Goal: Entertainment & Leisure: Consume media (video, audio)

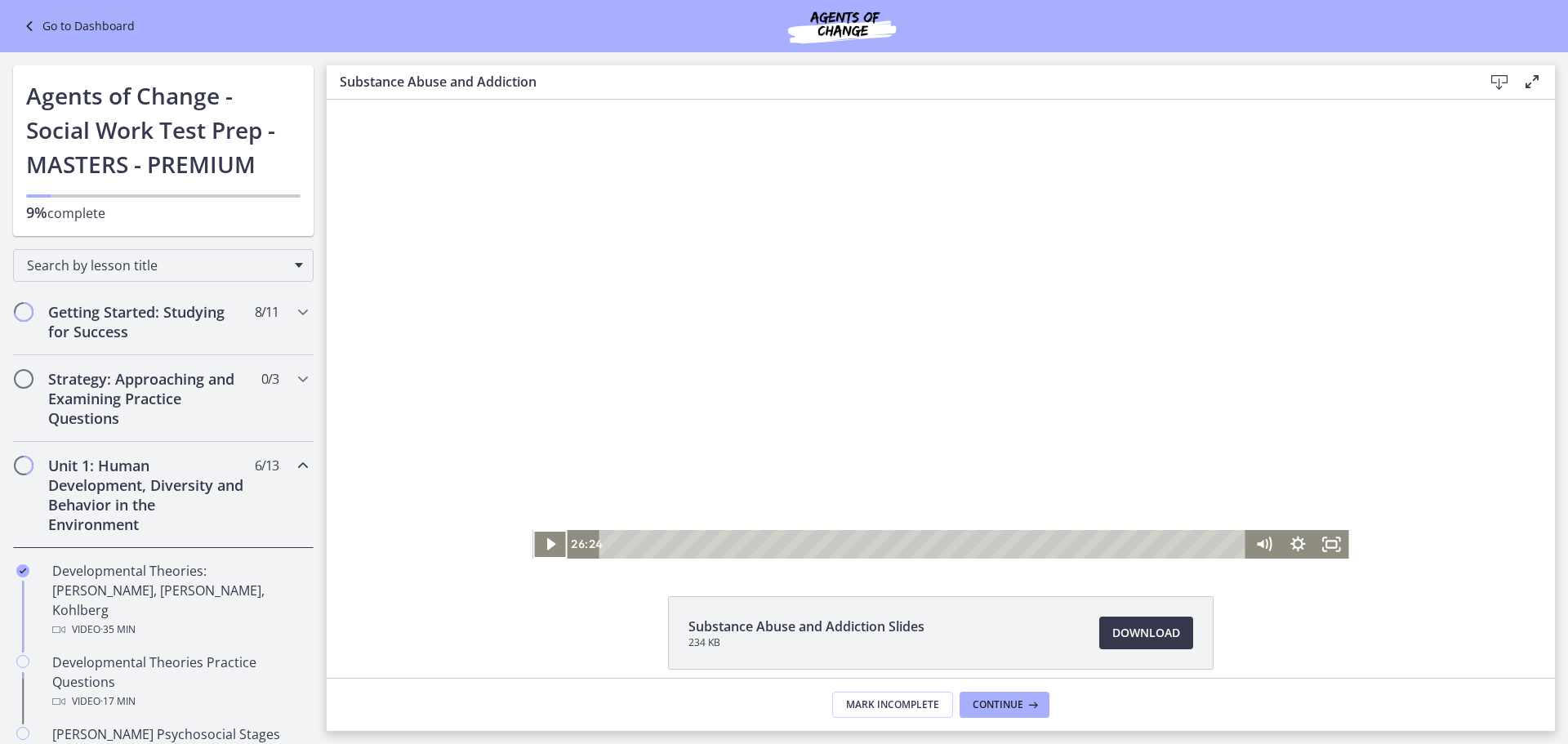
scroll to position [654, 0]
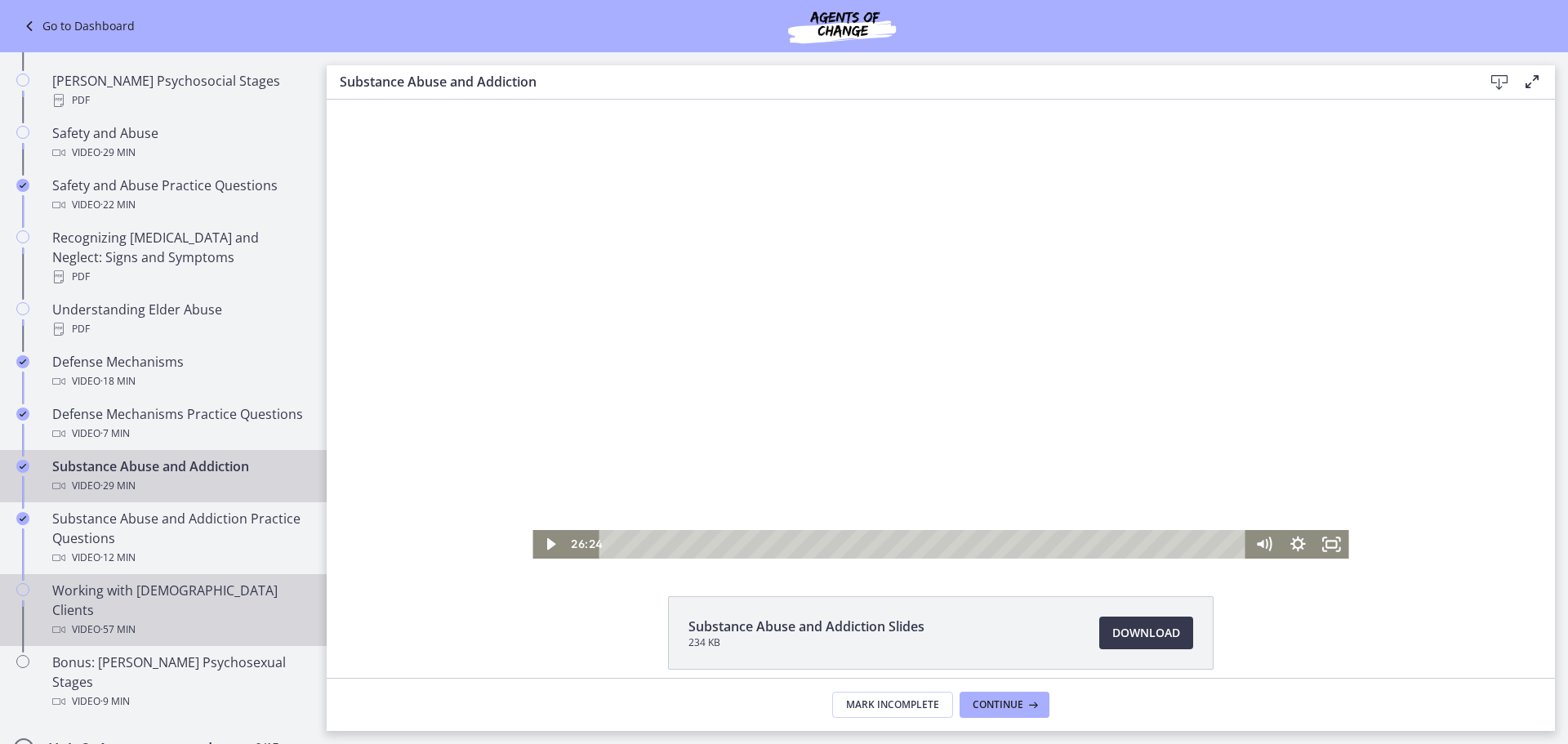
click at [215, 620] on div "Video · 57 min" at bounding box center [179, 629] width 255 height 20
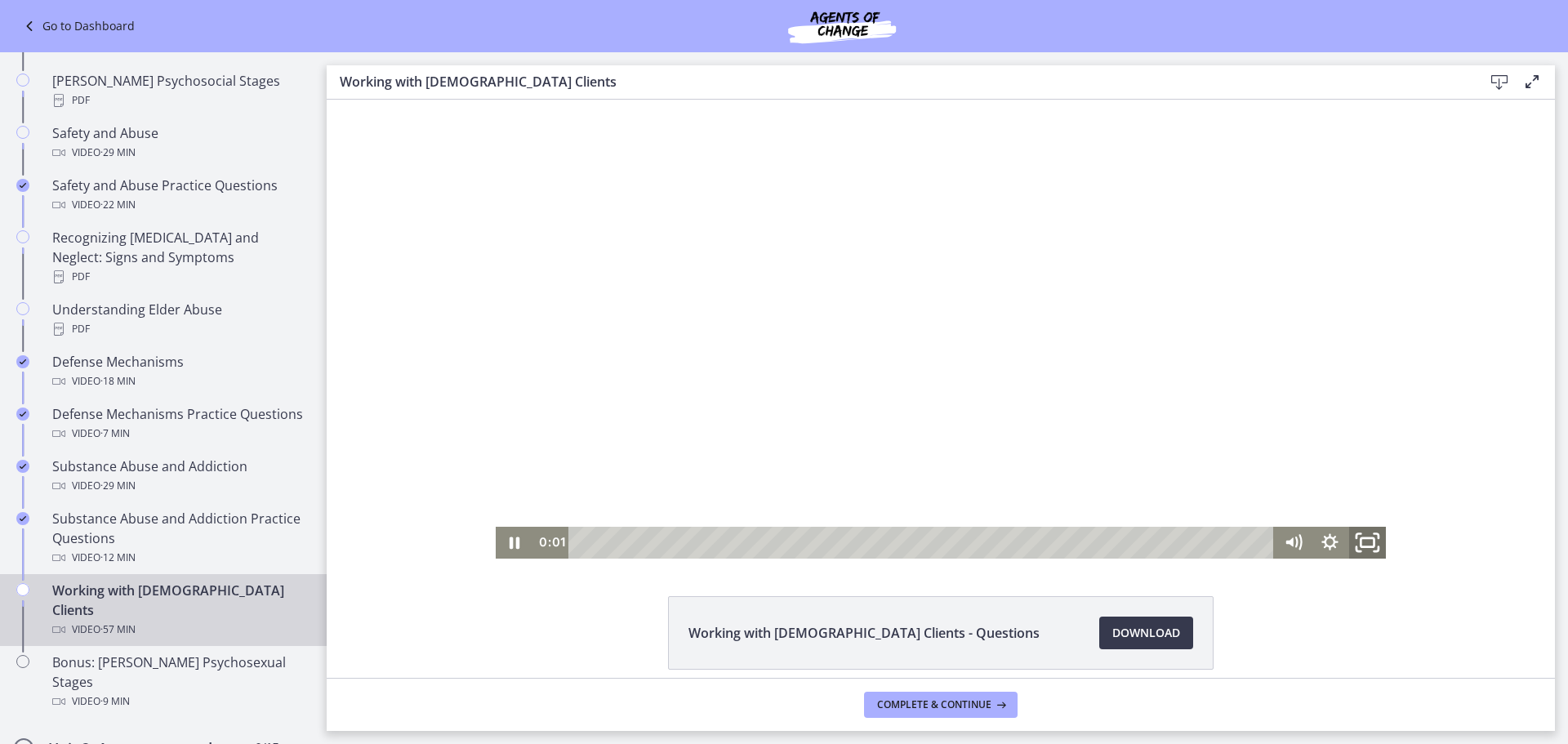
click at [1361, 541] on icon "Fullscreen" at bounding box center [1367, 542] width 44 height 38
click at [1480, 249] on div "Click for sound @keyframes VOLUME_SMALL_WAVE_FLASH { 0% { opacity: 0; } 33% { o…" at bounding box center [940, 329] width 1228 height 459
click at [1364, 531] on icon "Fullscreen" at bounding box center [1367, 542] width 44 height 38
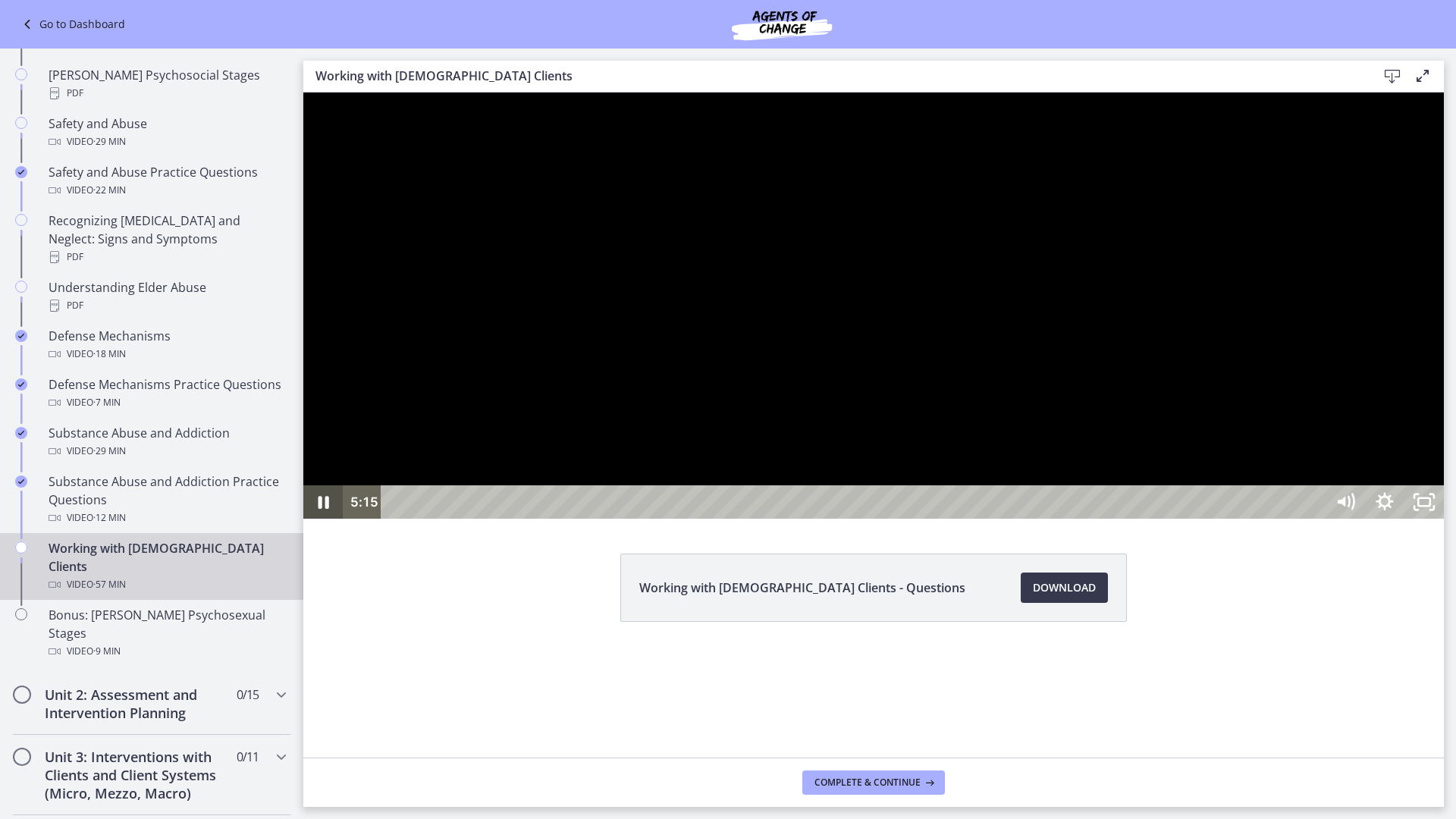
click at [318, 519] on icon "Pause" at bounding box center [323, 501] width 40 height 34
click at [320, 519] on icon "Play Video" at bounding box center [325, 501] width 40 height 34
click at [303, 485] on button "Pause" at bounding box center [323, 501] width 40 height 34
